Goal: Transaction & Acquisition: Purchase product/service

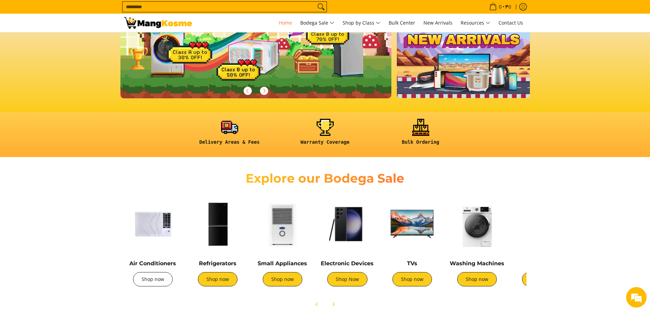
click at [146, 280] on link "Shop now" at bounding box center [153, 279] width 40 height 14
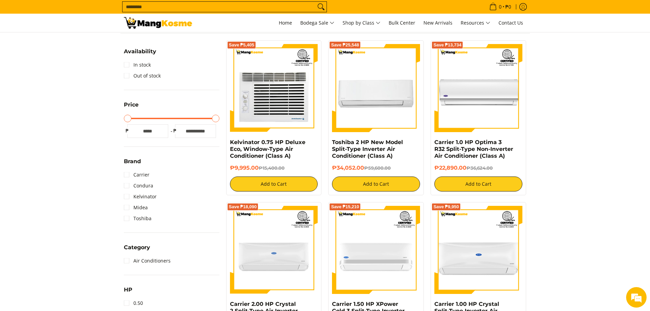
scroll to position [34, 0]
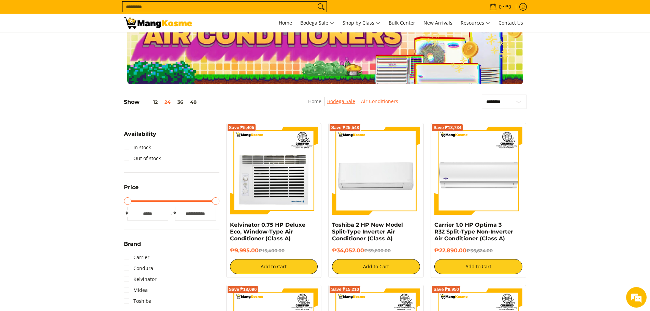
click at [340, 102] on link "Bodega Sale" at bounding box center [341, 101] width 28 height 6
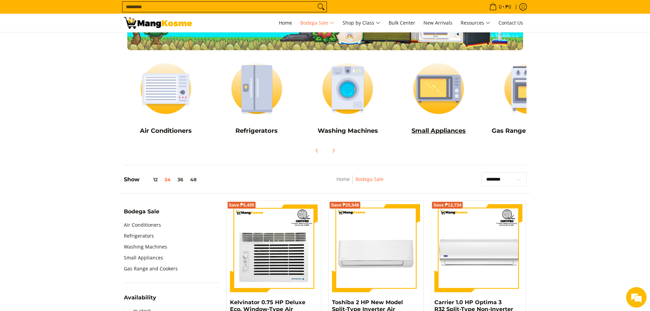
click at [450, 113] on img at bounding box center [438, 88] width 84 height 63
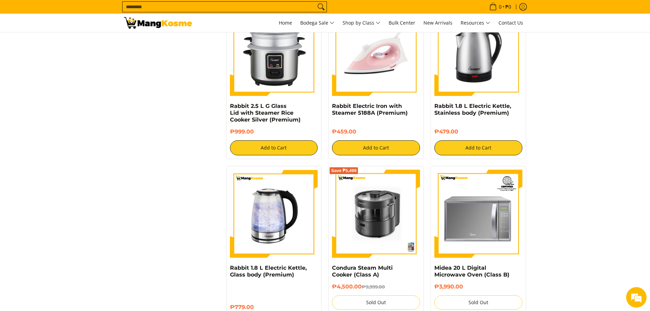
scroll to position [1160, 0]
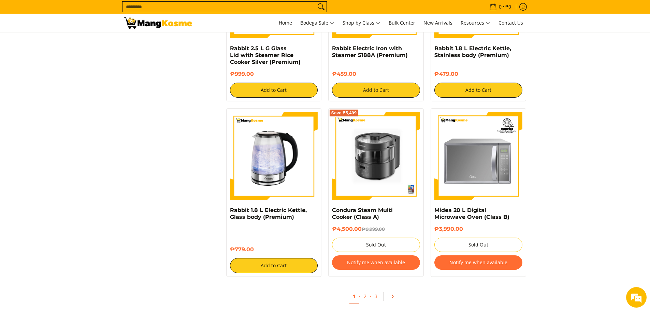
click at [392, 295] on icon "Pagination" at bounding box center [392, 296] width 5 height 5
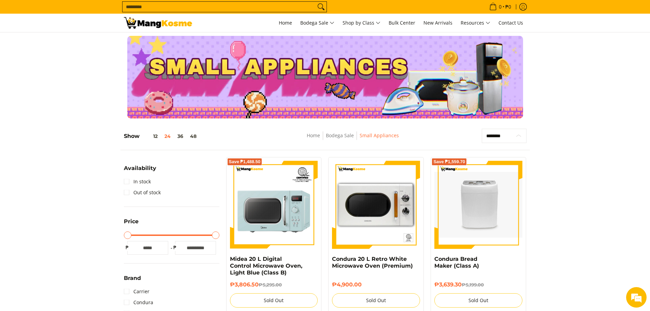
click at [510, 135] on select "**********" at bounding box center [504, 136] width 45 height 14
click at [333, 136] on link "Bodega Sale" at bounding box center [340, 135] width 28 height 6
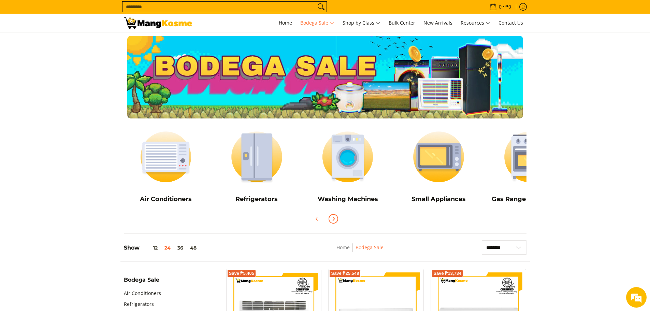
click at [334, 220] on icon "Next" at bounding box center [333, 218] width 5 height 5
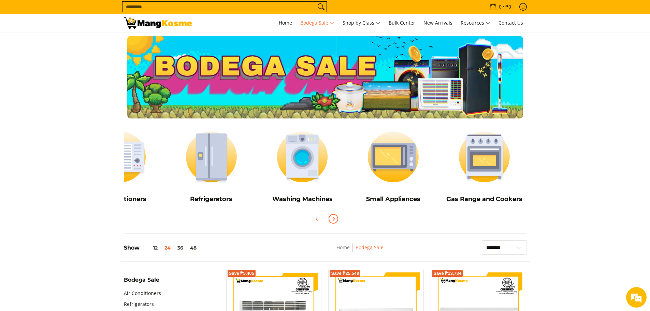
click at [334, 220] on icon "Next" at bounding box center [333, 218] width 5 height 5
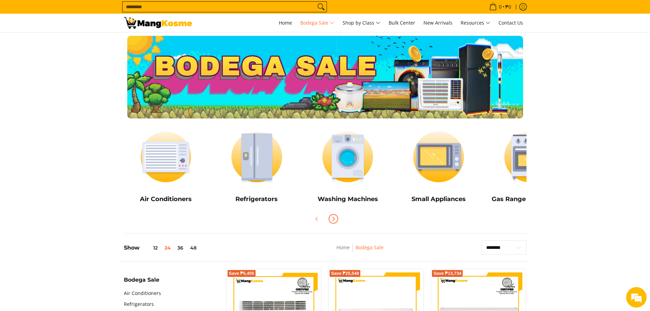
click at [334, 220] on icon "Next" at bounding box center [333, 218] width 5 height 5
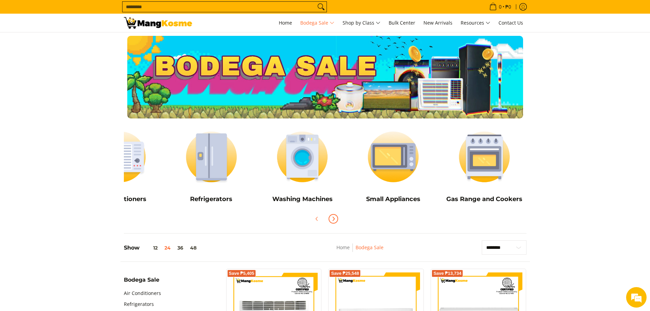
click at [334, 220] on icon "Next" at bounding box center [333, 218] width 5 height 5
